Goal: Transaction & Acquisition: Purchase product/service

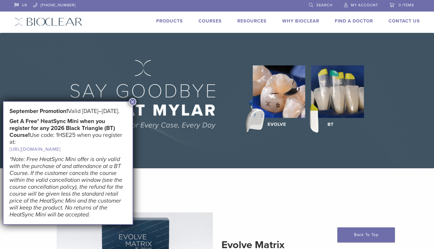
click at [133, 102] on button "×" at bounding box center [132, 101] width 7 height 7
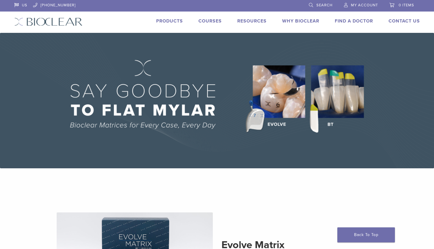
scroll to position [102, 0]
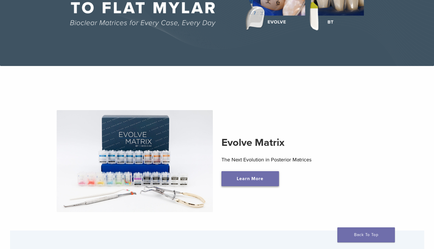
click at [267, 178] on link "Learn More" at bounding box center [251, 178] width 58 height 15
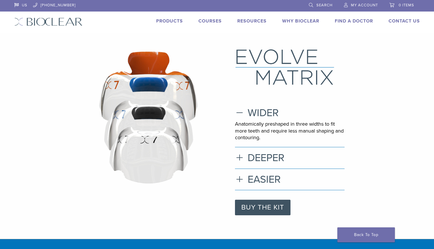
click at [173, 20] on link "Products" at bounding box center [169, 21] width 27 height 6
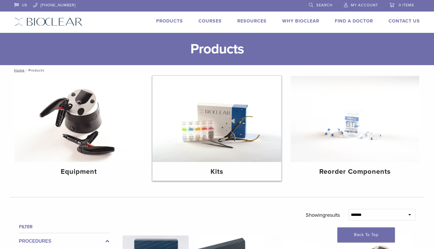
click at [238, 127] on img at bounding box center [217, 119] width 129 height 86
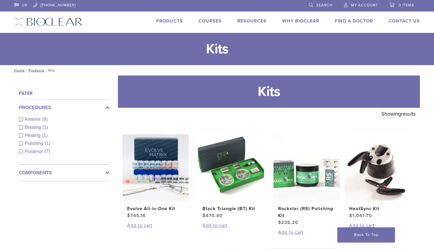
click at [210, 23] on link "Courses" at bounding box center [210, 21] width 23 height 6
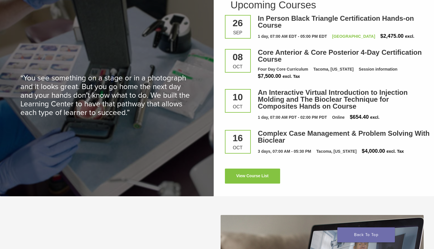
scroll to position [776, 0]
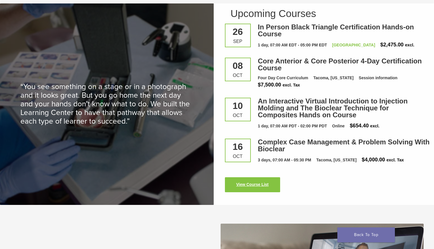
click at [263, 185] on link "View Course List" at bounding box center [252, 184] width 55 height 15
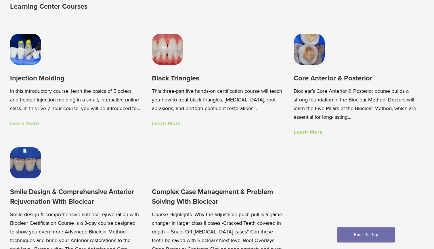
scroll to position [403, 0]
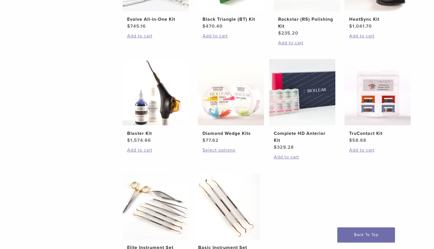
scroll to position [144, 0]
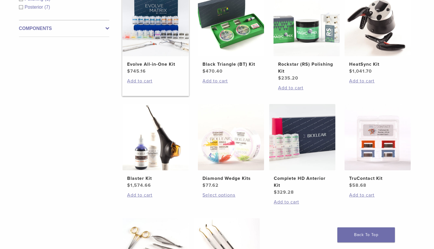
click at [164, 25] on img at bounding box center [156, 23] width 66 height 66
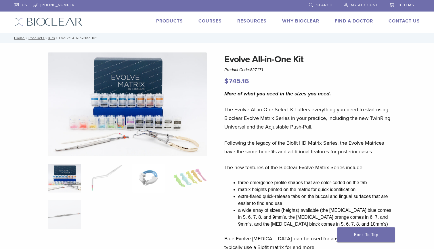
click at [155, 175] on img at bounding box center [148, 178] width 33 height 29
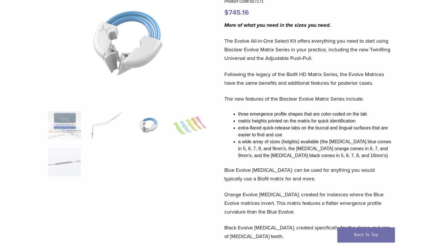
scroll to position [104, 0]
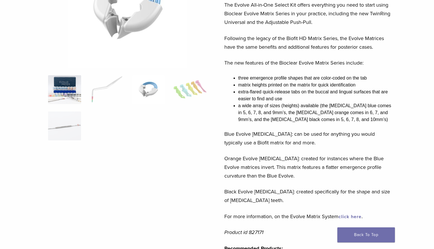
click at [67, 94] on img at bounding box center [64, 89] width 33 height 29
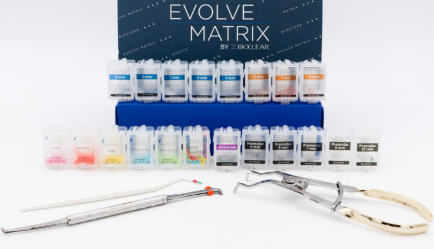
scroll to position [0, 0]
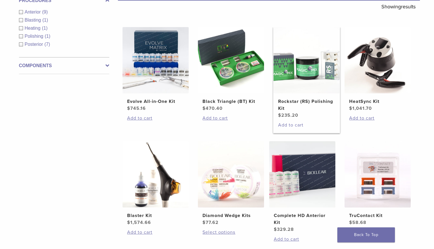
scroll to position [132, 0]
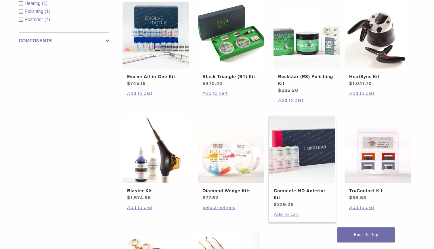
click at [303, 164] on img at bounding box center [302, 149] width 66 height 66
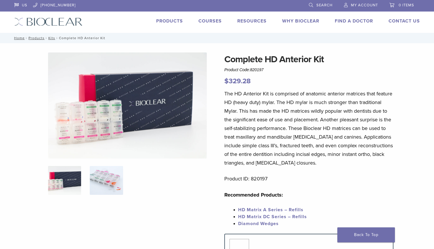
click at [103, 179] on img at bounding box center [106, 180] width 33 height 29
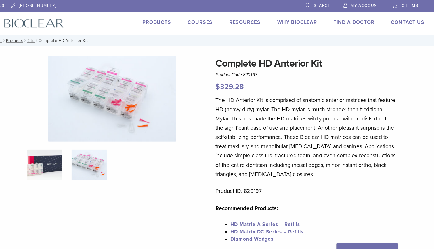
click at [56, 157] on img at bounding box center [64, 154] width 33 height 29
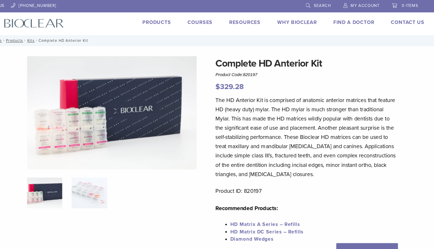
click at [85, 123] on img at bounding box center [127, 105] width 159 height 106
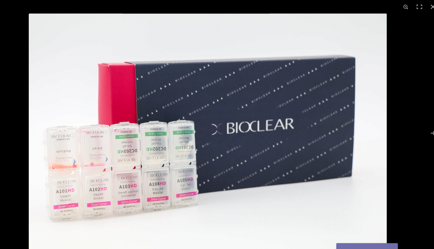
click at [111, 125] on img at bounding box center [217, 124] width 335 height 223
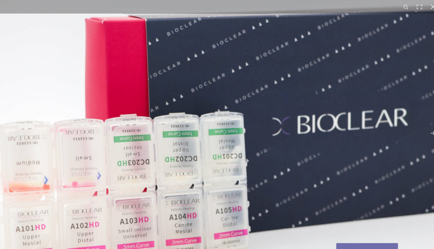
click at [119, 102] on img at bounding box center [271, 124] width 553 height 368
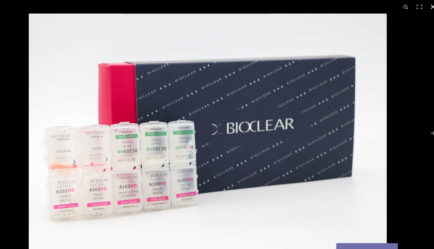
click at [24, 154] on div at bounding box center [217, 124] width 434 height 249
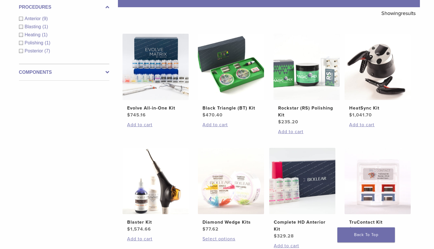
scroll to position [95, 0]
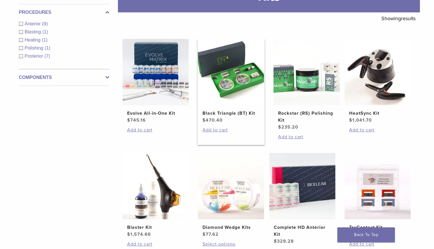
click at [239, 79] on img at bounding box center [231, 72] width 66 height 66
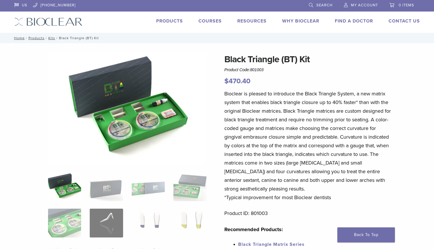
click at [144, 123] on img at bounding box center [127, 108] width 159 height 112
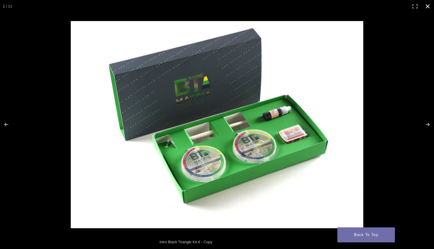
click at [377, 137] on div at bounding box center [272, 136] width 402 height 231
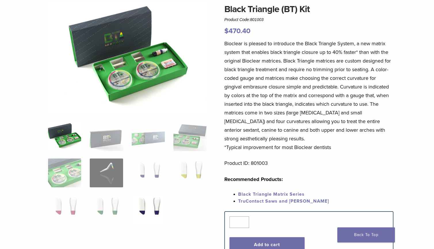
scroll to position [52, 0]
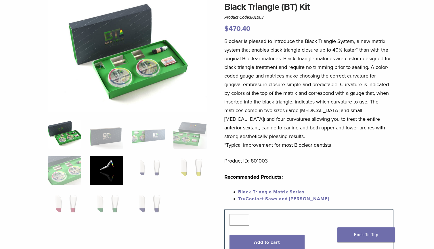
click at [100, 174] on img at bounding box center [106, 170] width 33 height 29
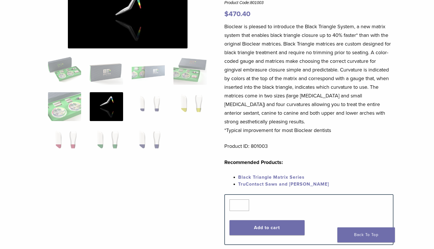
scroll to position [119, 0]
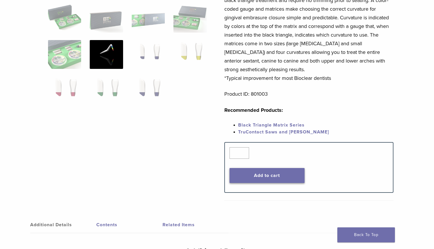
click at [276, 177] on button "Add to cart" at bounding box center [267, 175] width 75 height 15
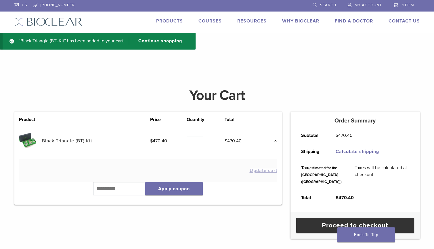
click at [171, 21] on link "Products" at bounding box center [169, 21] width 27 height 6
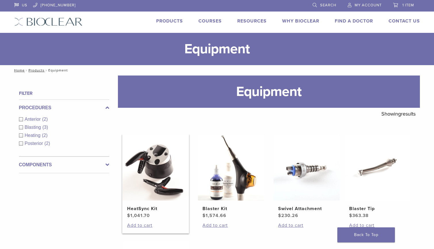
click at [153, 185] on img at bounding box center [156, 167] width 66 height 66
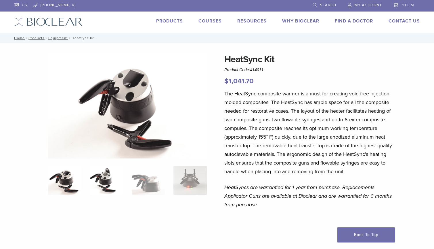
click at [111, 181] on img at bounding box center [106, 180] width 33 height 29
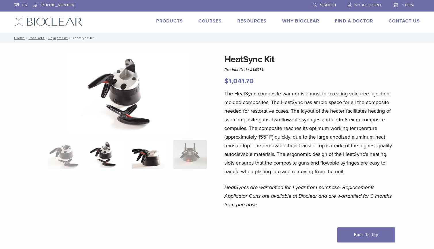
click at [160, 154] on img at bounding box center [148, 154] width 33 height 29
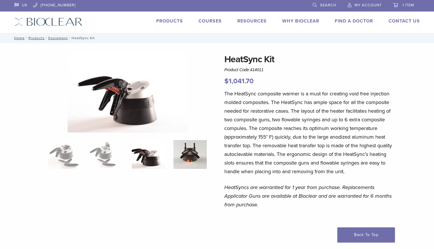
click at [192, 155] on img at bounding box center [190, 154] width 33 height 29
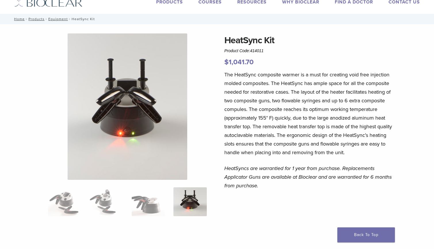
scroll to position [20, 0]
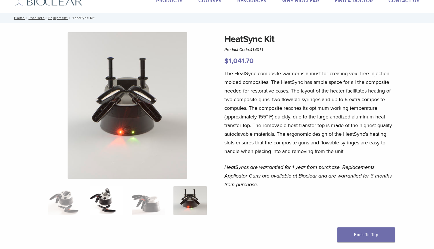
click at [109, 206] on img at bounding box center [106, 200] width 33 height 29
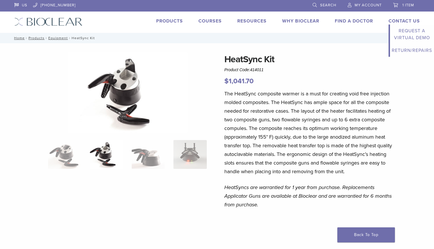
scroll to position [0, 0]
click at [403, 3] on span "1 item" at bounding box center [409, 5] width 12 height 5
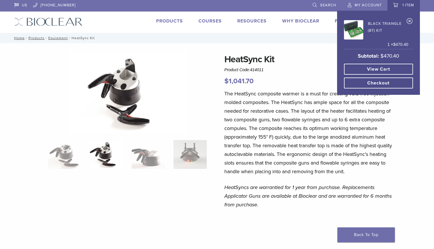
click at [384, 69] on link "View cart" at bounding box center [378, 69] width 69 height 11
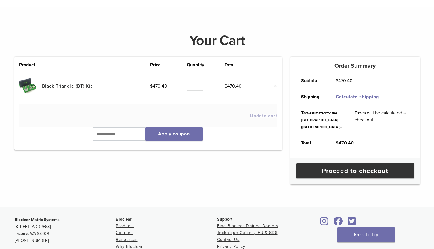
scroll to position [26, 0]
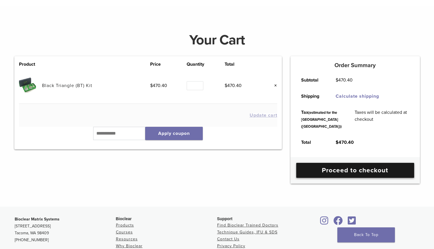
click at [378, 178] on link "Proceed to checkout" at bounding box center [356, 170] width 118 height 15
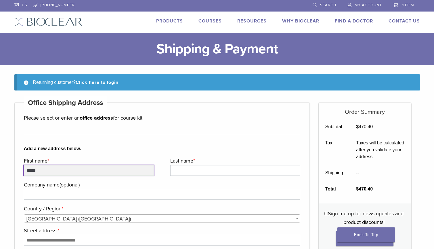
type input "*****"
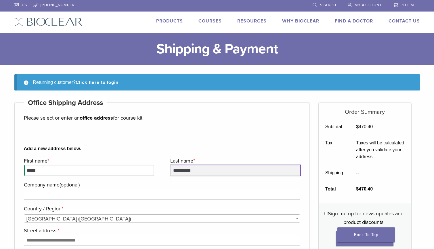
type input "**********"
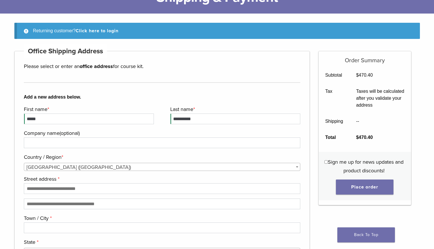
scroll to position [71, 0]
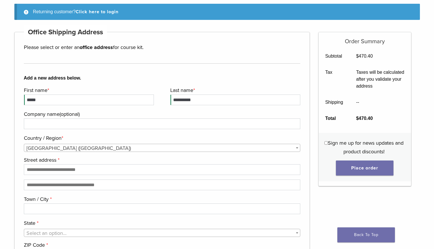
click at [309, 133] on div "**********" at bounding box center [162, 165] width 296 height 266
